Goal: Navigation & Orientation: Find specific page/section

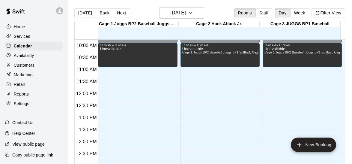
scroll to position [267, 0]
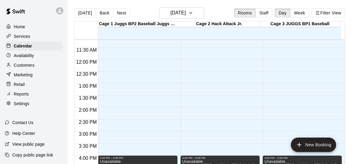
scroll to position [237, 0]
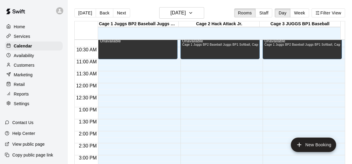
scroll to position [244, 0]
